Goal: Transaction & Acquisition: Register for event/course

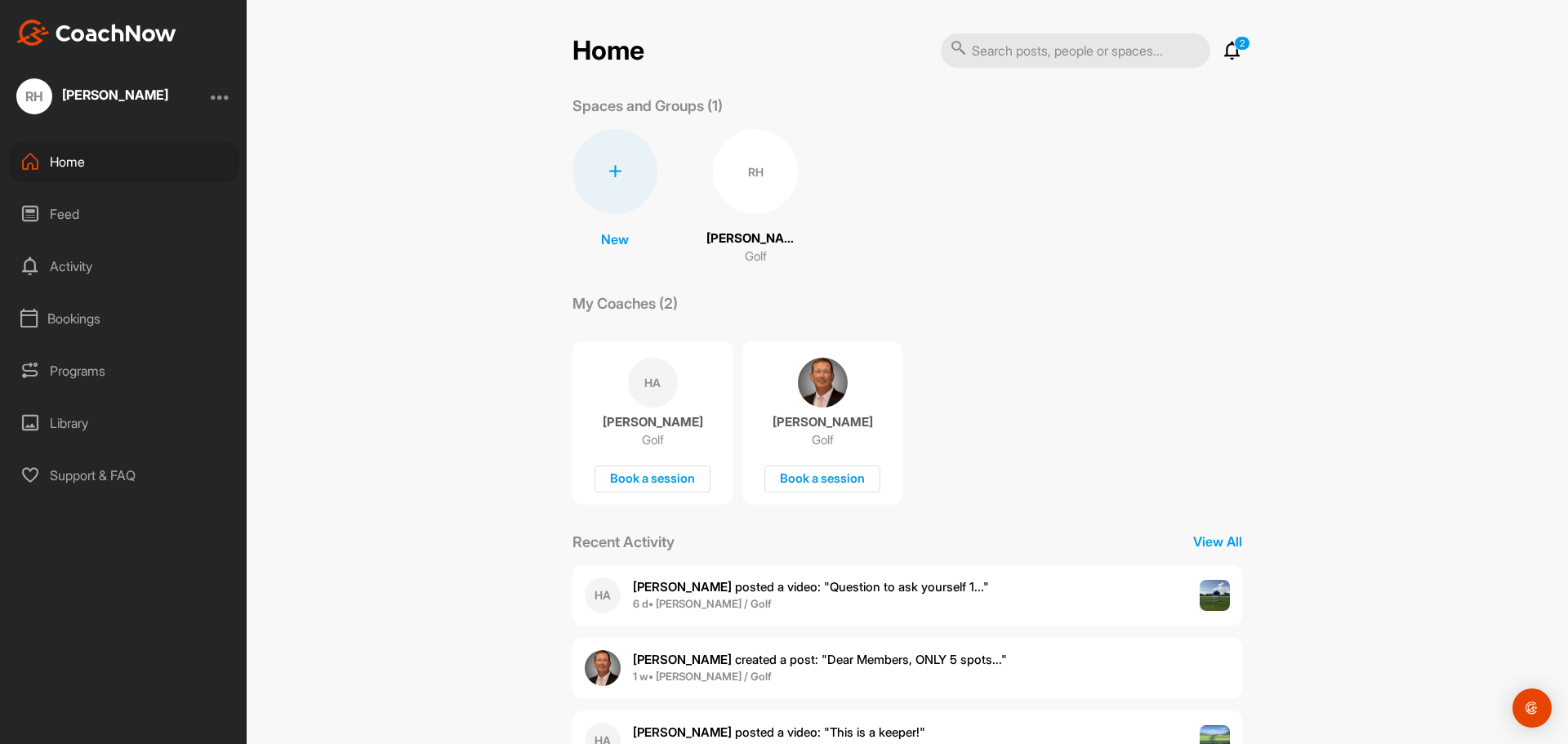
click at [1212, 596] on img at bounding box center [1214, 595] width 31 height 31
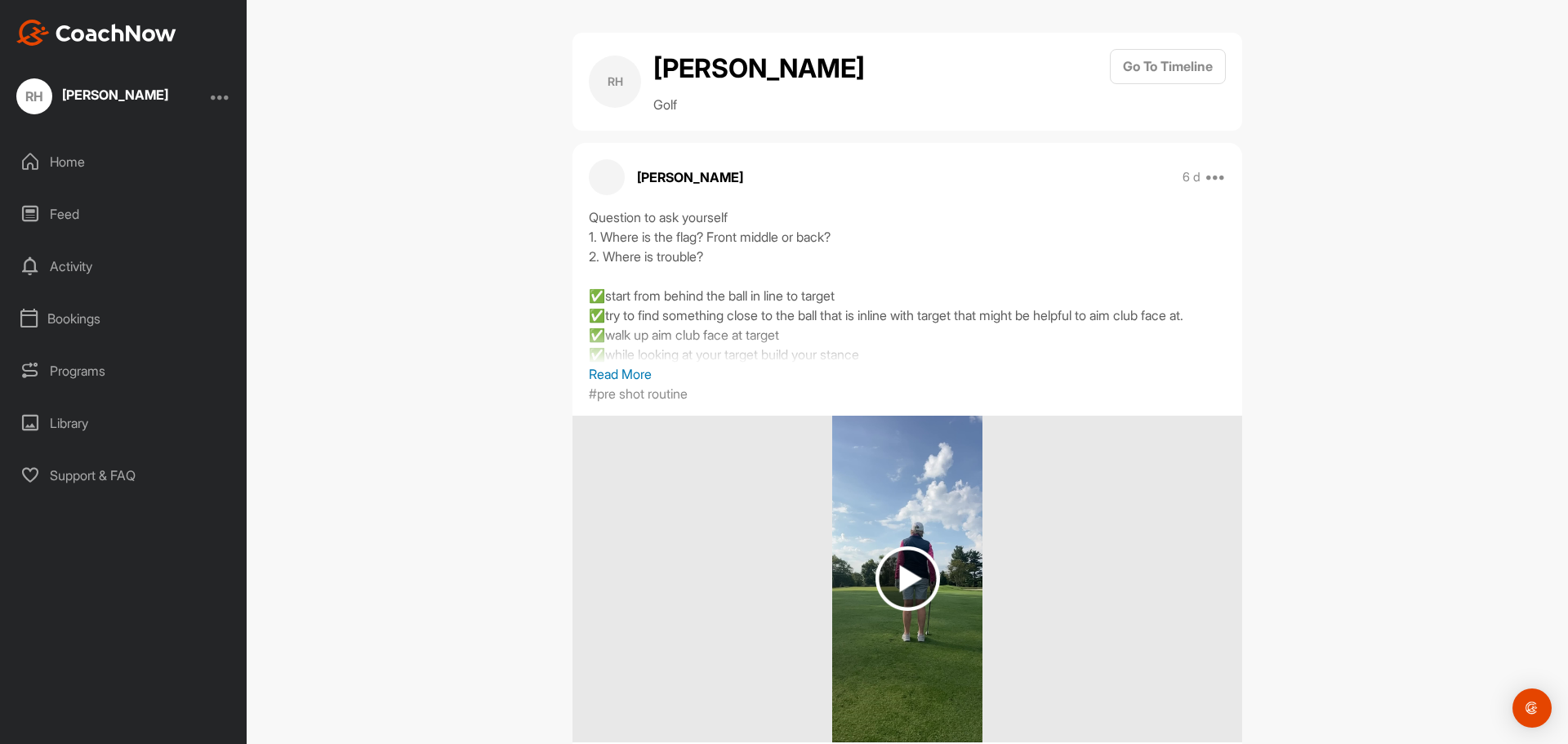
click at [635, 384] on p "Read More" at bounding box center [907, 374] width 637 height 19
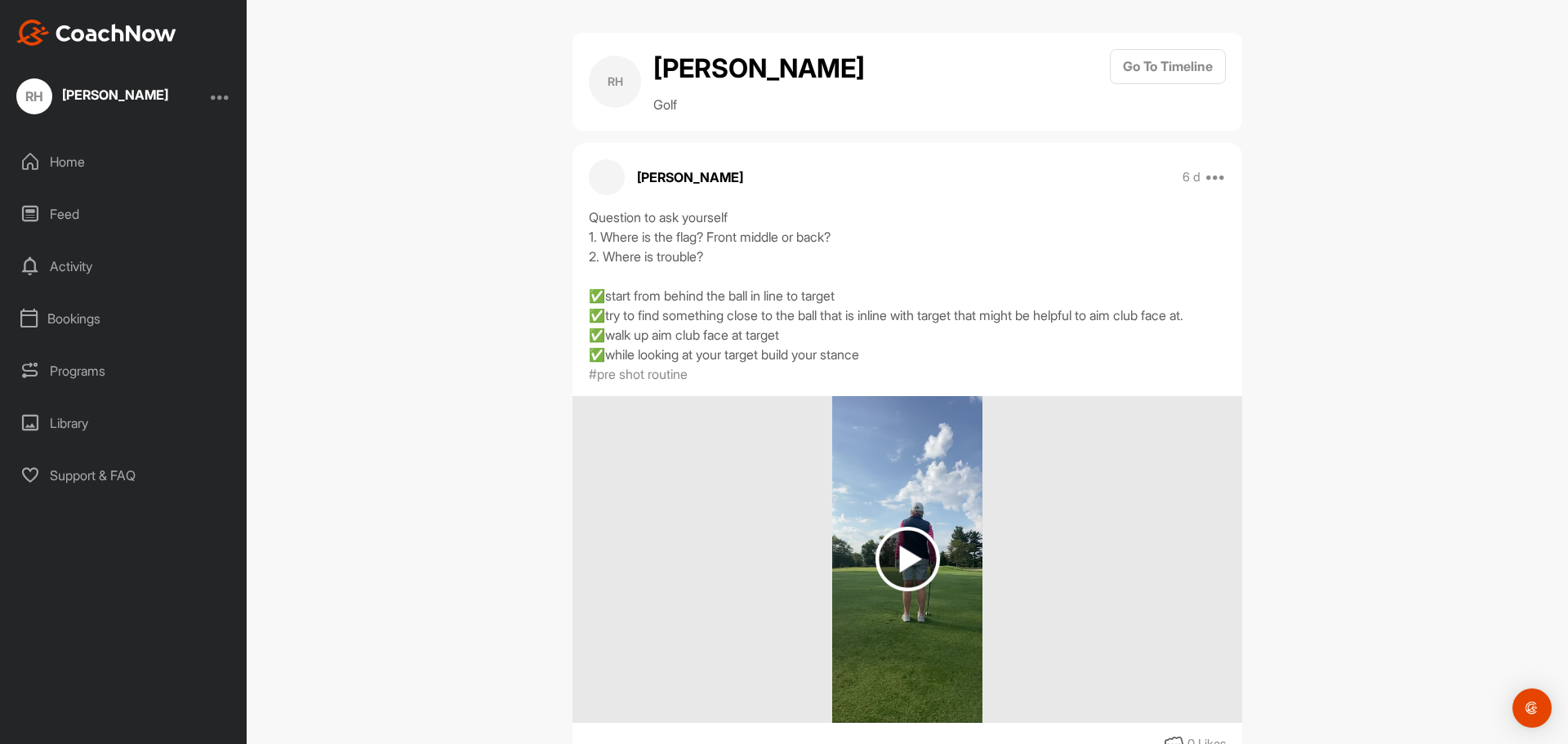
click at [908, 586] on img at bounding box center [907, 558] width 65 height 65
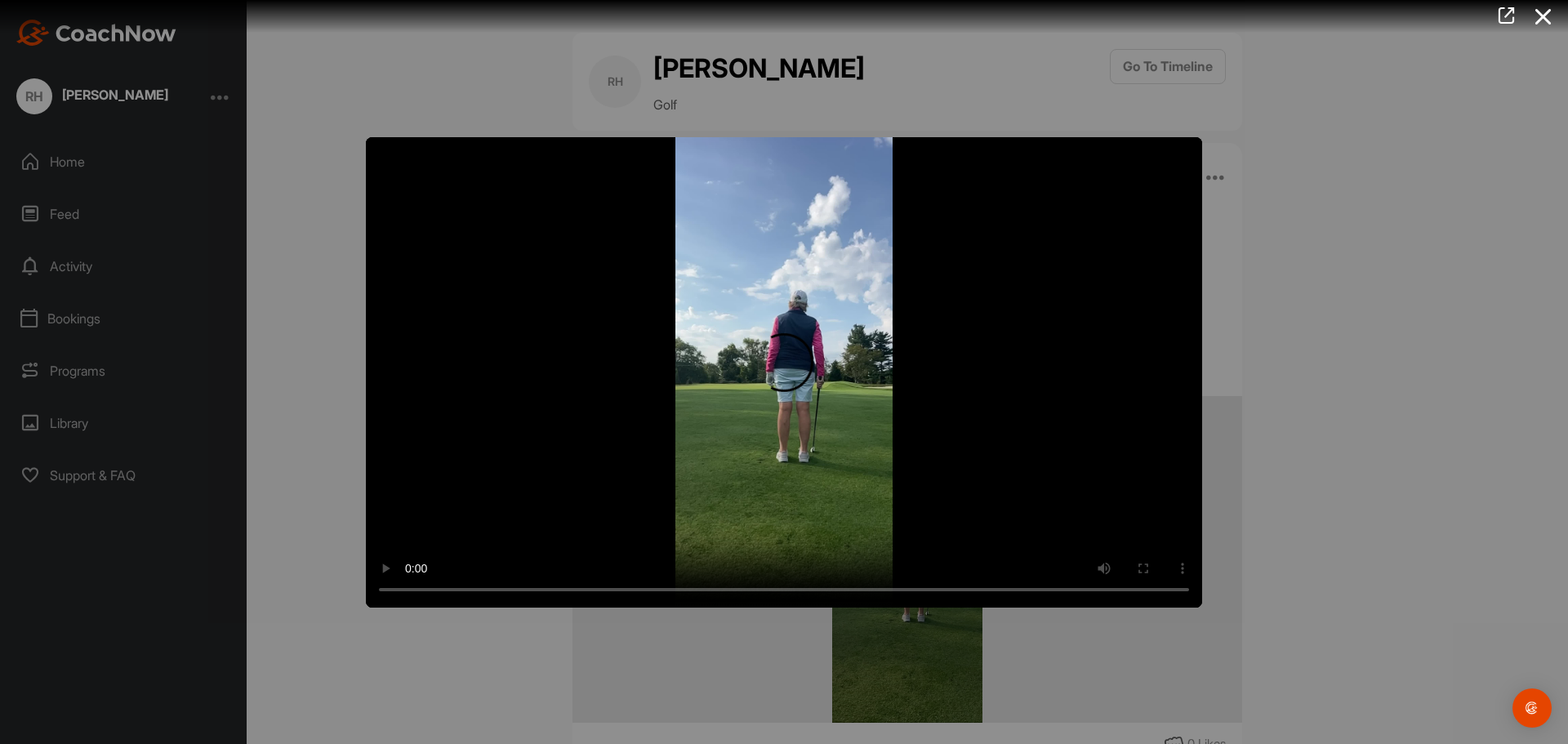
click at [1322, 182] on div at bounding box center [784, 372] width 1568 height 744
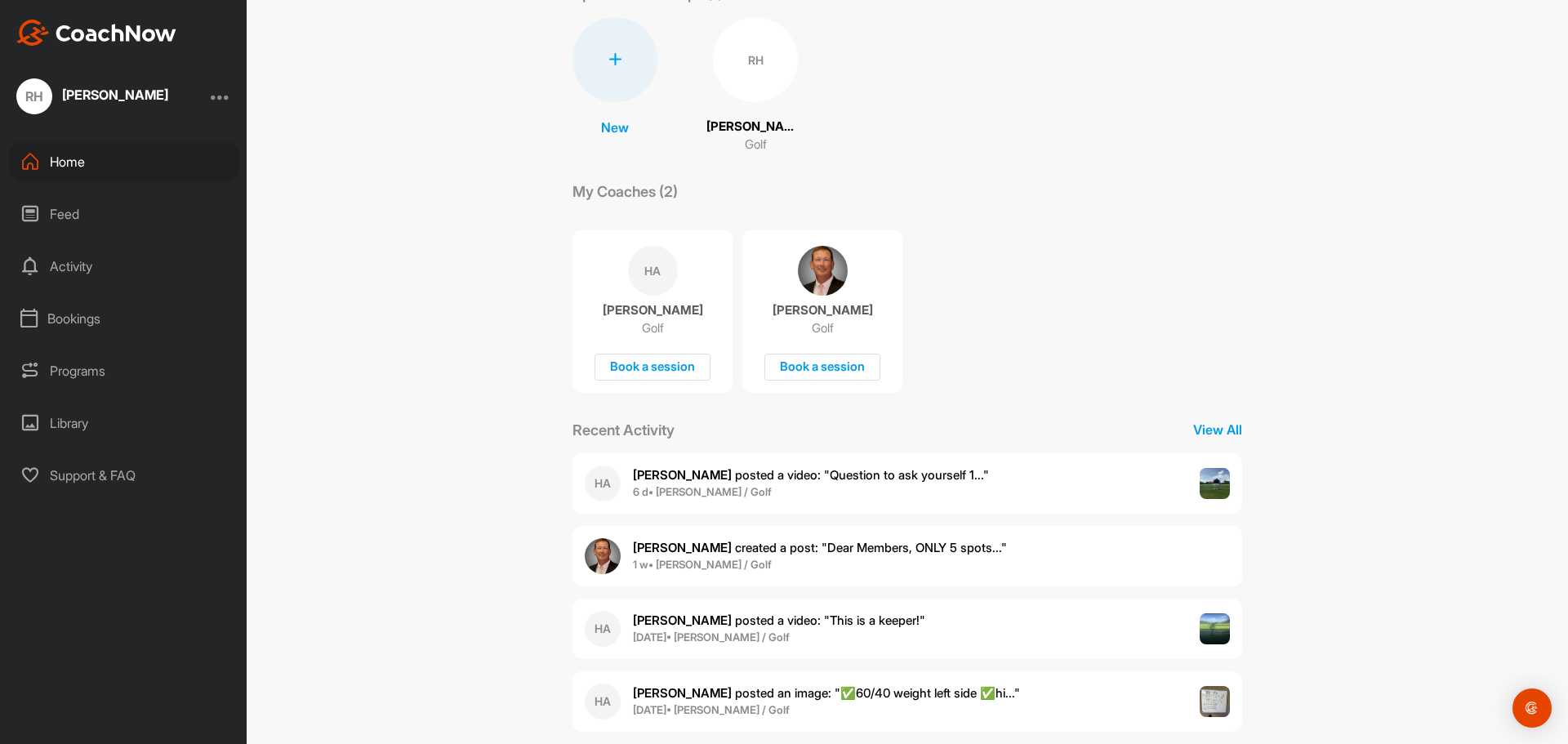
scroll to position [137, 0]
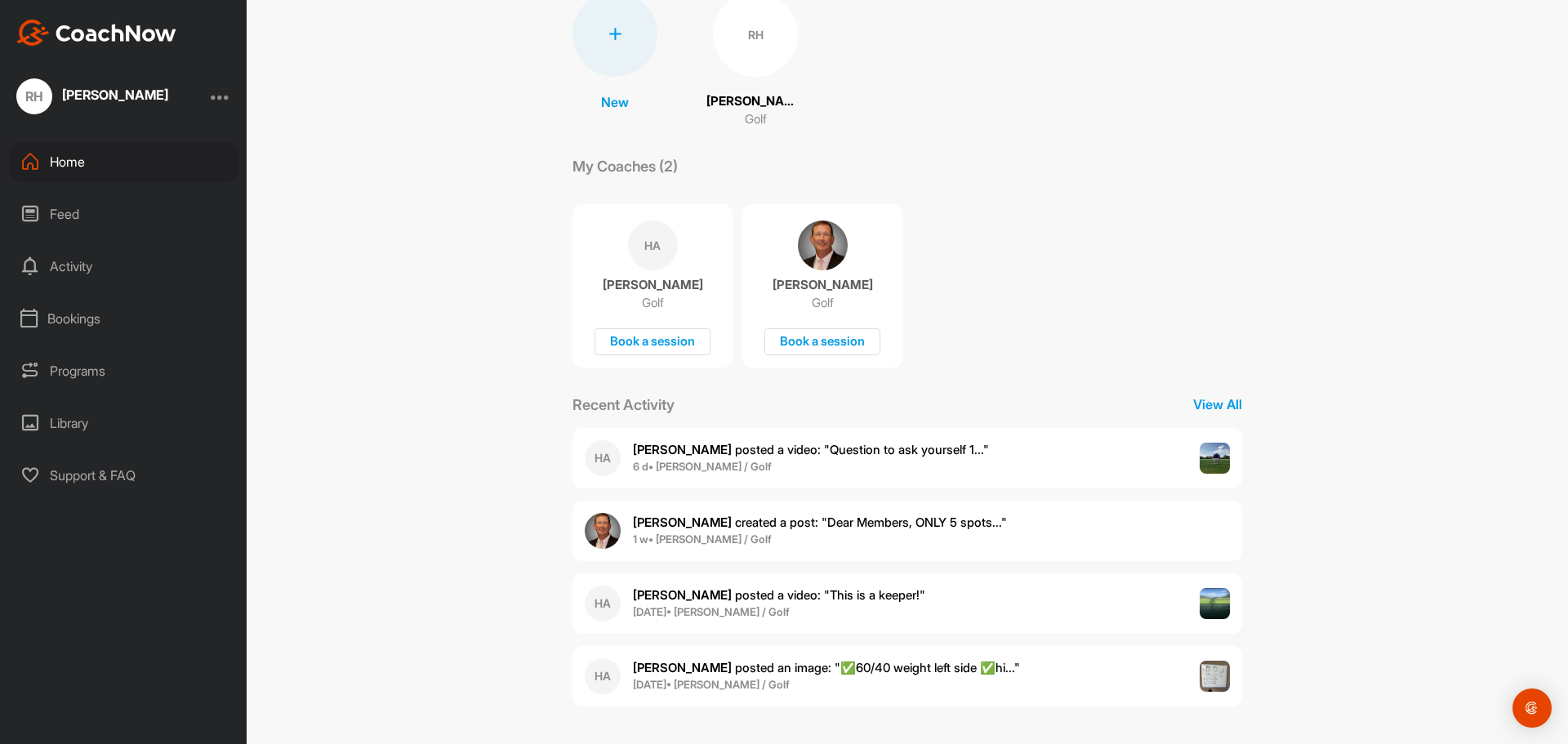
click at [95, 321] on div "Bookings" at bounding box center [124, 318] width 230 height 41
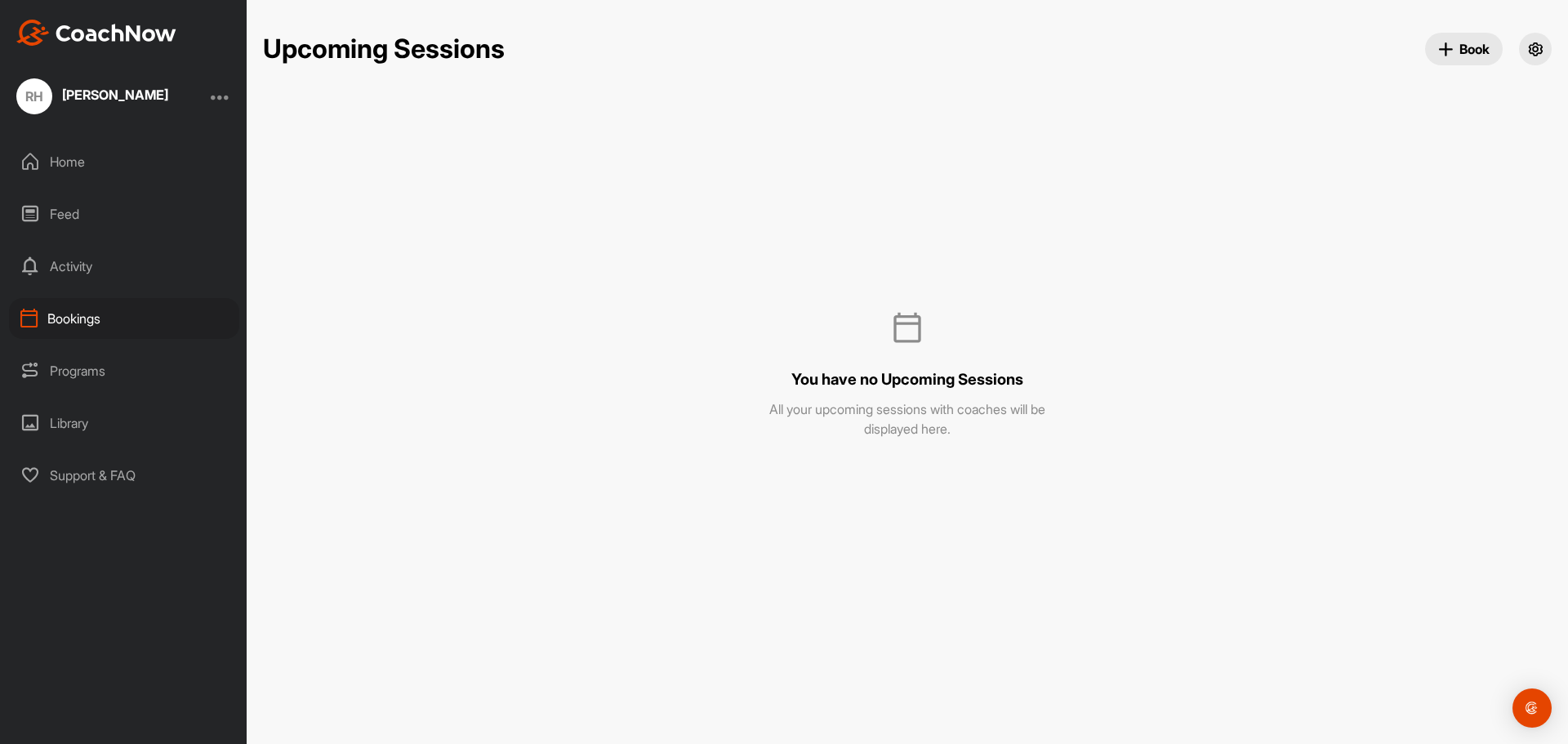
click at [113, 372] on div "Programs" at bounding box center [124, 370] width 230 height 41
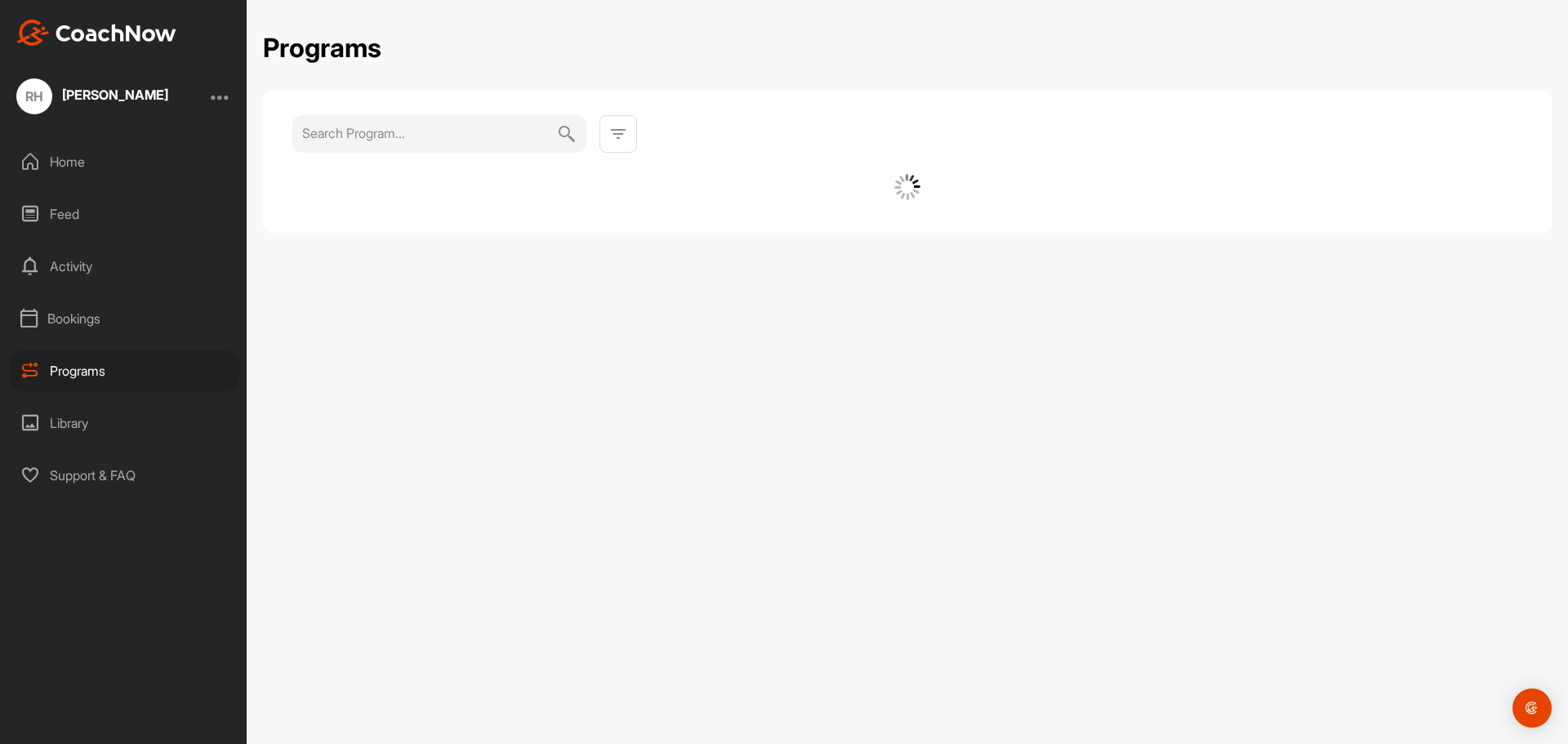
click at [113, 372] on div "Programs" at bounding box center [124, 370] width 230 height 41
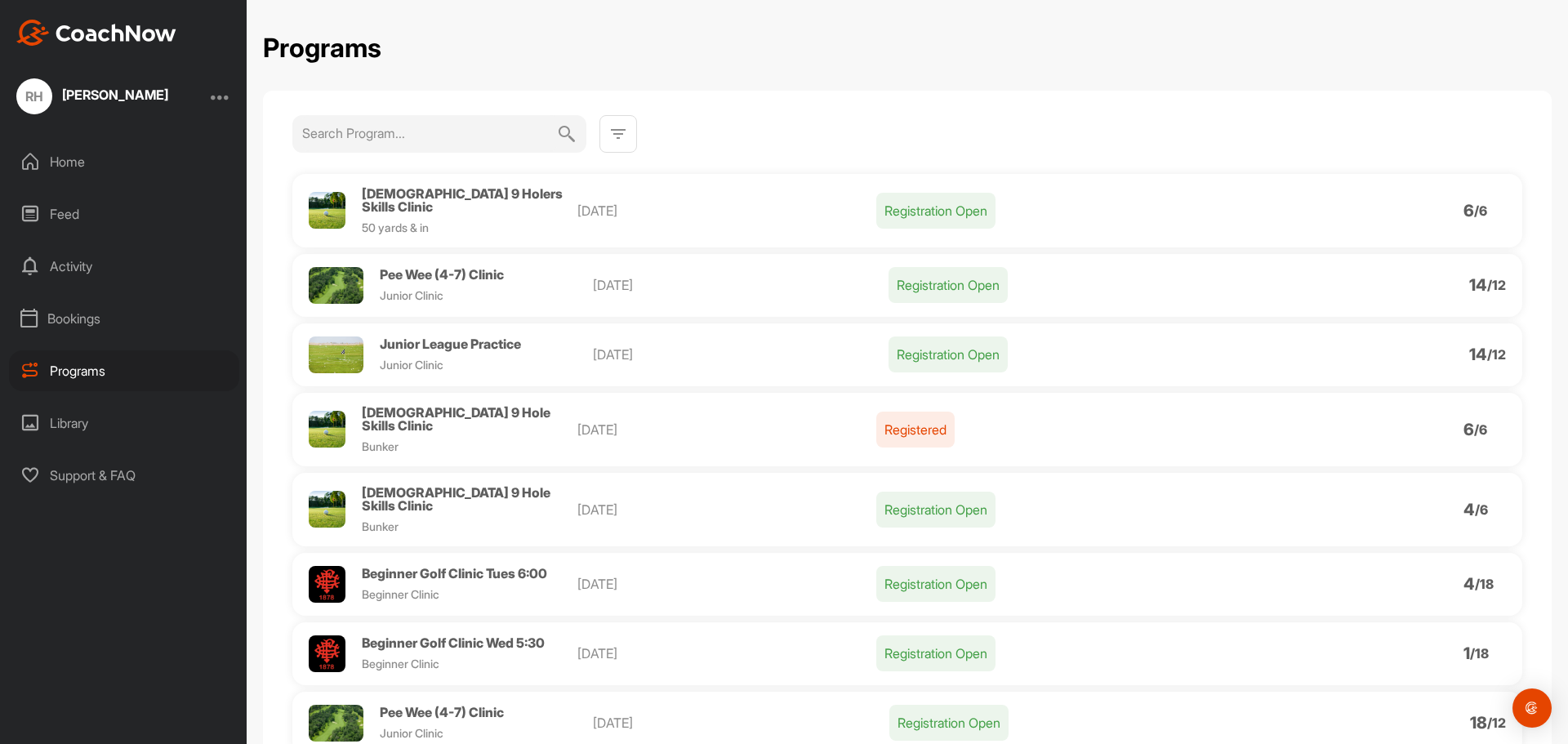
click at [499, 193] on span "[DEMOGRAPHIC_DATA] 9 Holers Skills Clinic" at bounding box center [463, 199] width 201 height 29
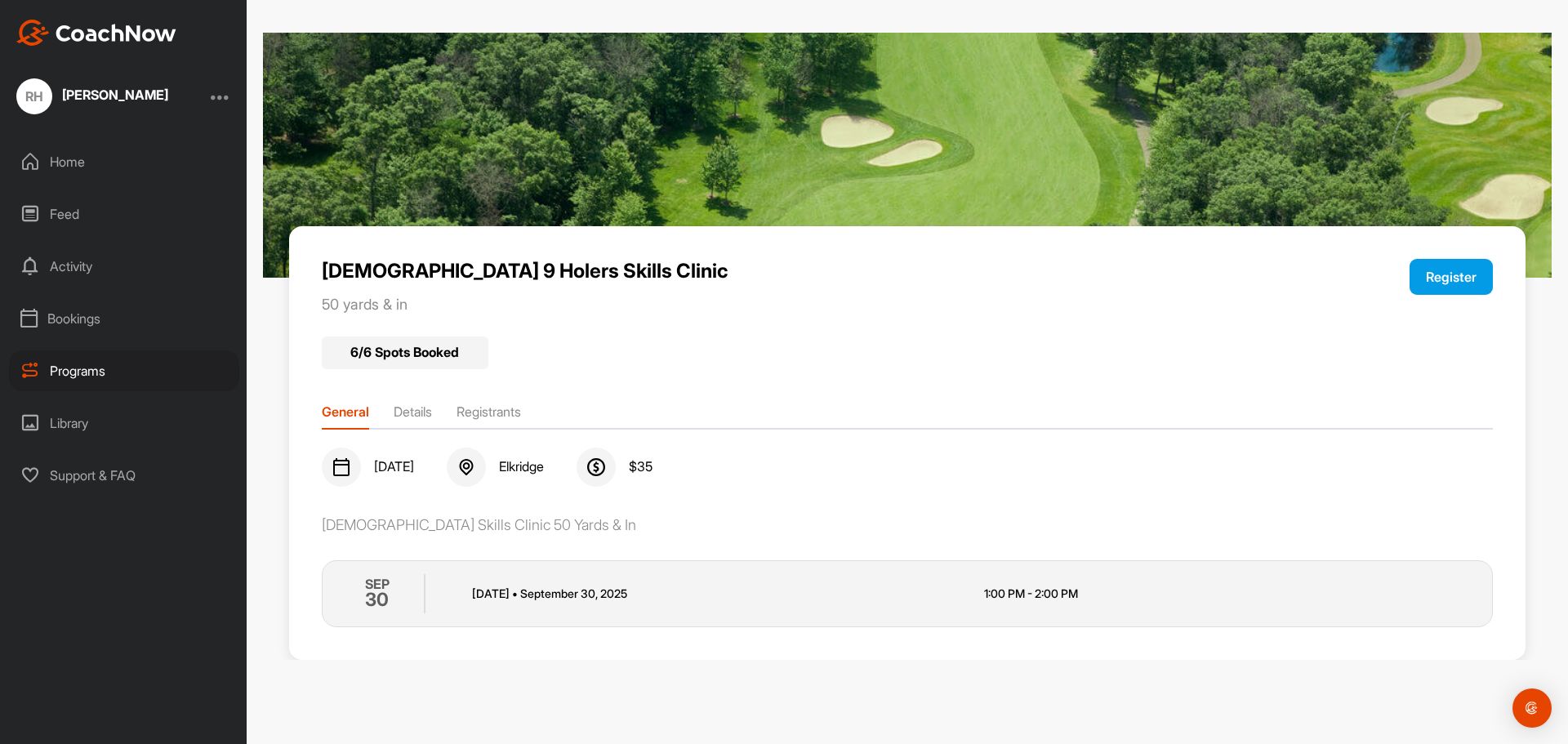
click at [496, 407] on li "Registrants" at bounding box center [489, 414] width 65 height 26
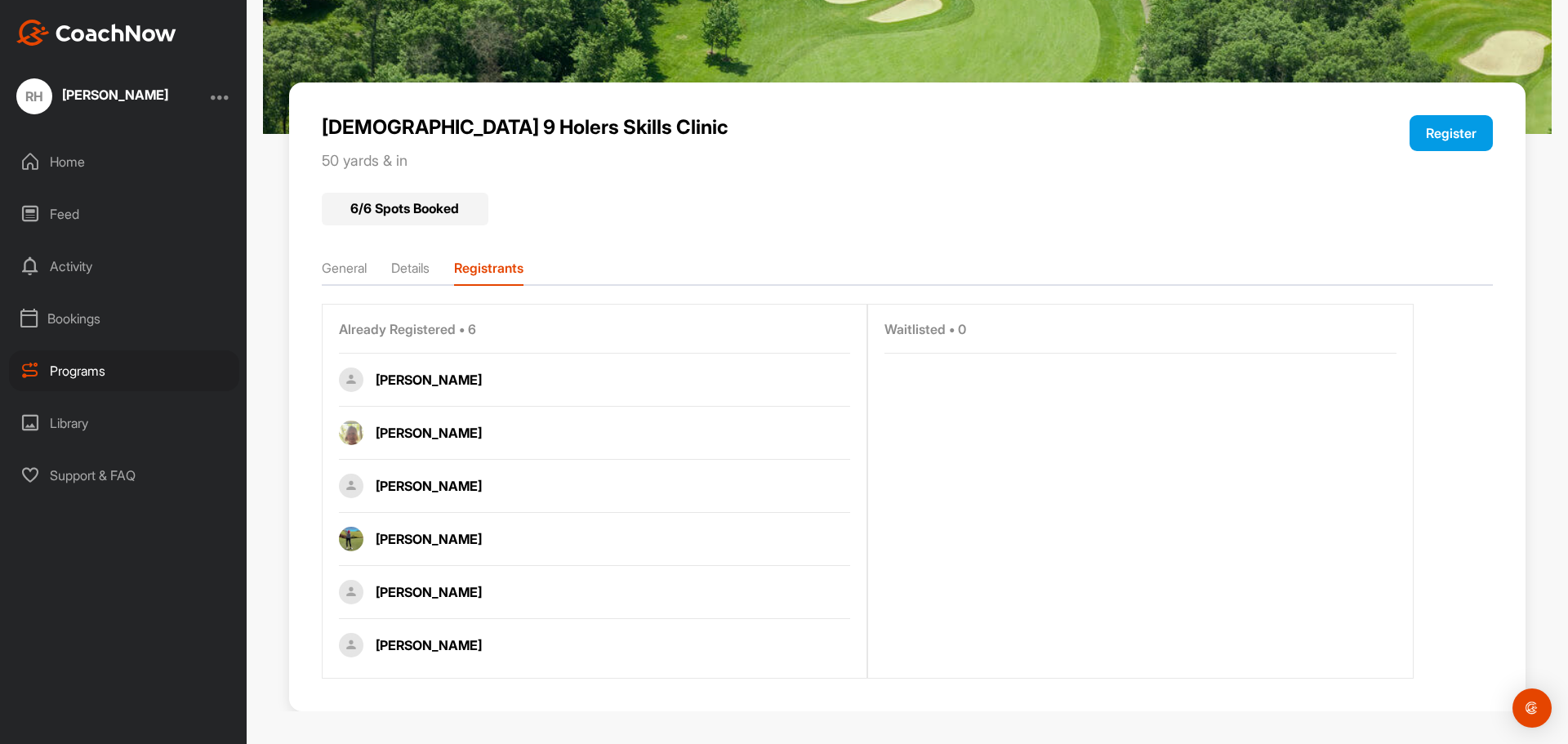
scroll to position [148, 0]
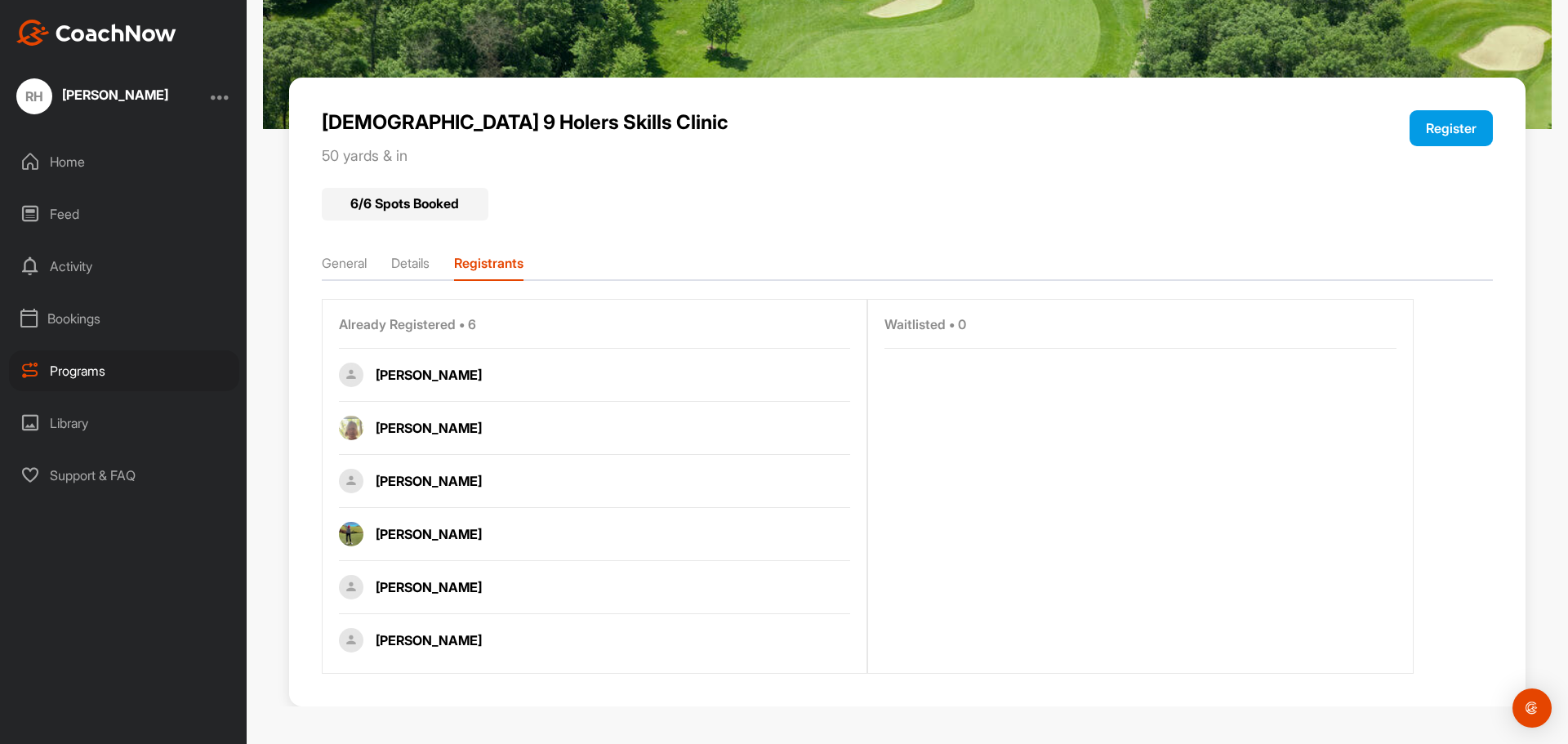
click at [353, 530] on img at bounding box center [350, 534] width 24 height 24
click at [453, 530] on div "[PERSON_NAME]" at bounding box center [614, 533] width 479 height 19
click at [76, 318] on div "Bookings" at bounding box center [124, 318] width 230 height 41
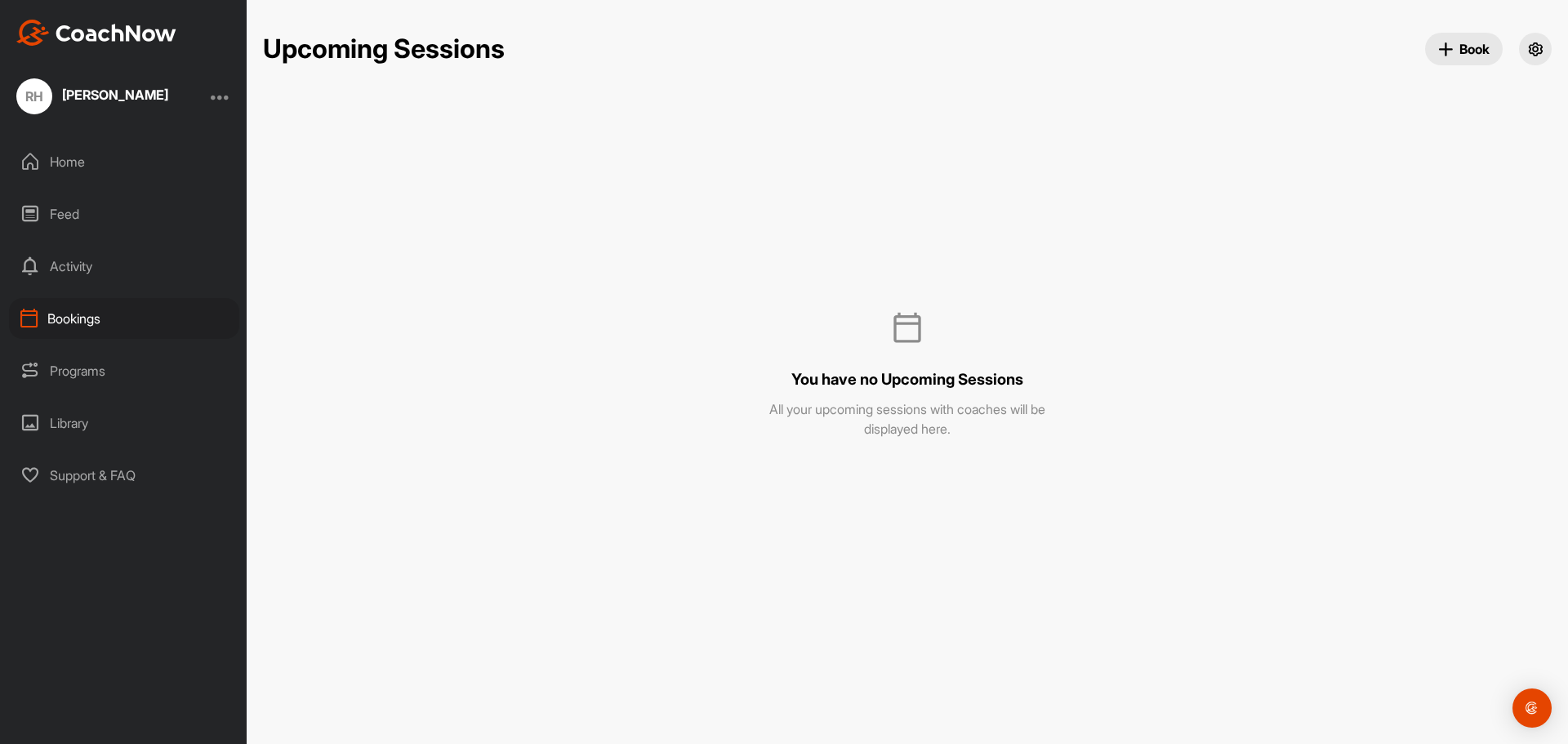
click at [109, 326] on div "Bookings" at bounding box center [124, 318] width 230 height 41
click at [1480, 46] on span "Book" at bounding box center [1463, 49] width 51 height 17
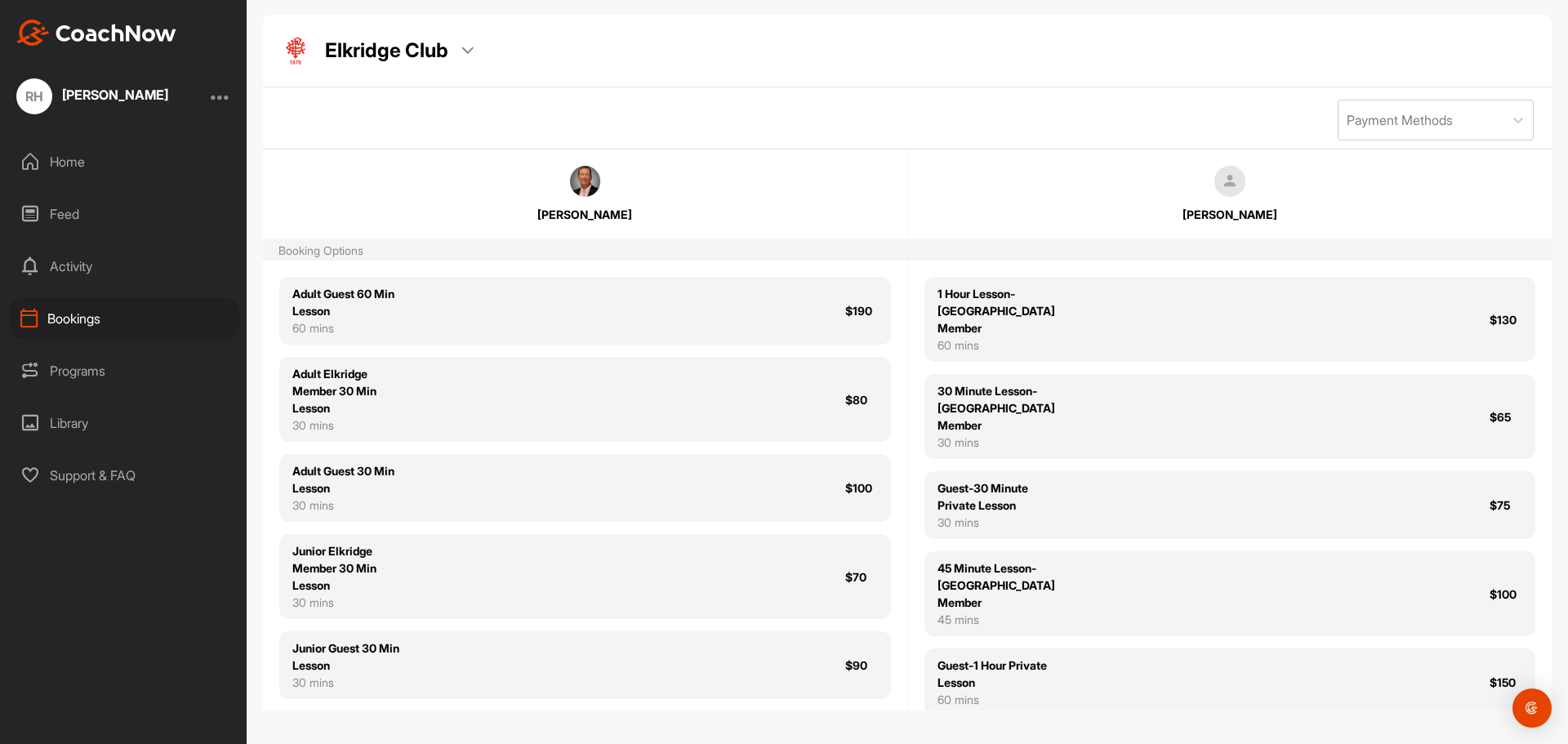
scroll to position [80, 0]
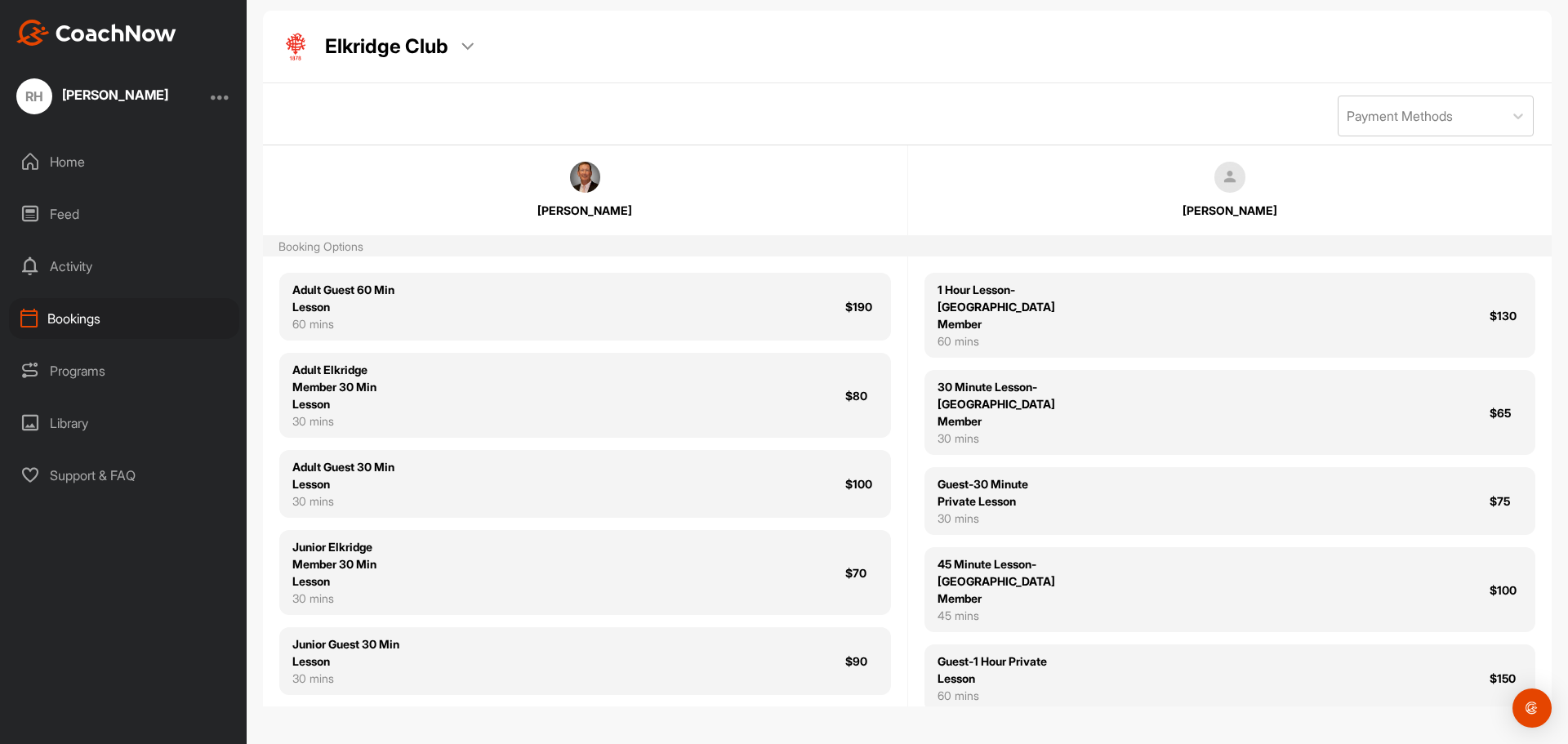
click at [113, 369] on div "Programs" at bounding box center [124, 370] width 230 height 41
